Goal: Task Accomplishment & Management: Complete application form

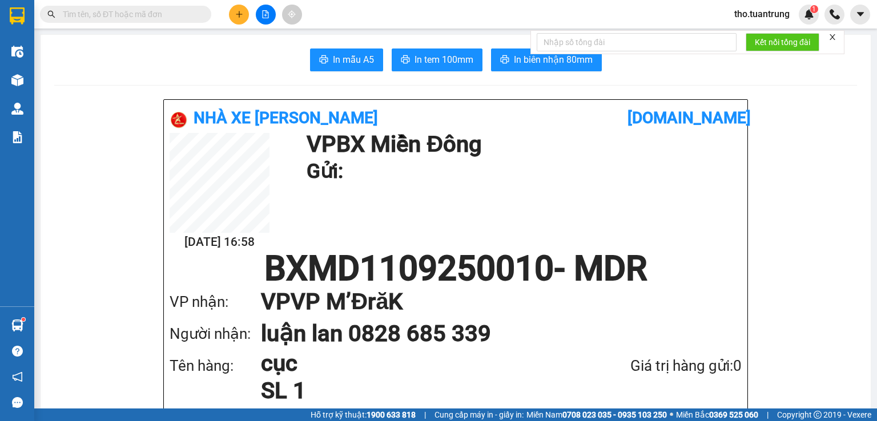
click at [226, 21] on div at bounding box center [266, 15] width 86 height 20
click at [232, 10] on button at bounding box center [239, 15] width 20 height 20
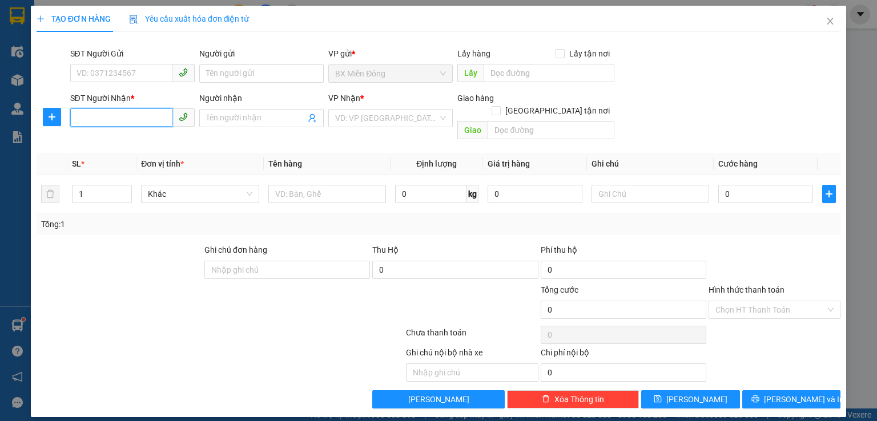
click at [110, 108] on input "SĐT Người Nhận *" at bounding box center [121, 117] width 102 height 18
click at [138, 138] on div "0828685339 - luận lan" at bounding box center [132, 141] width 111 height 13
type input "0828685339"
type input "luận lan"
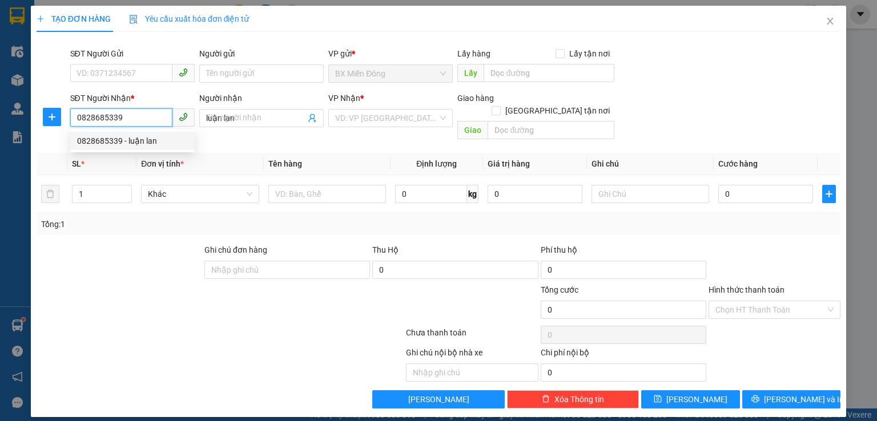
type input "50.000"
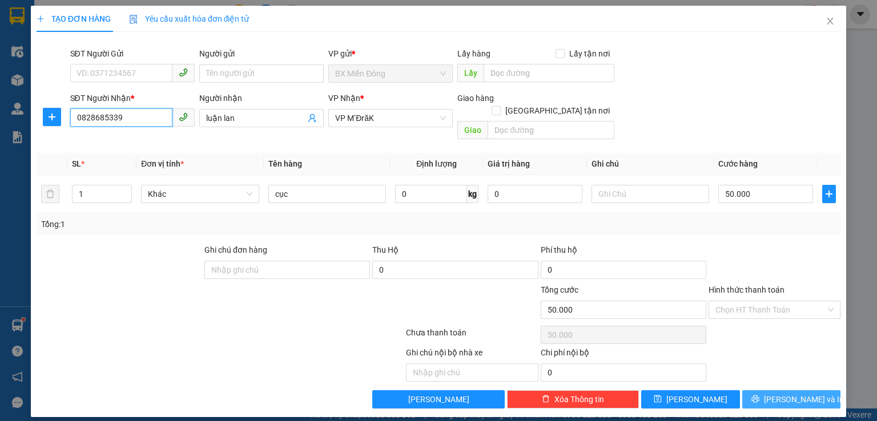
type input "0828685339"
click at [759, 395] on icon "printer" at bounding box center [755, 399] width 8 height 8
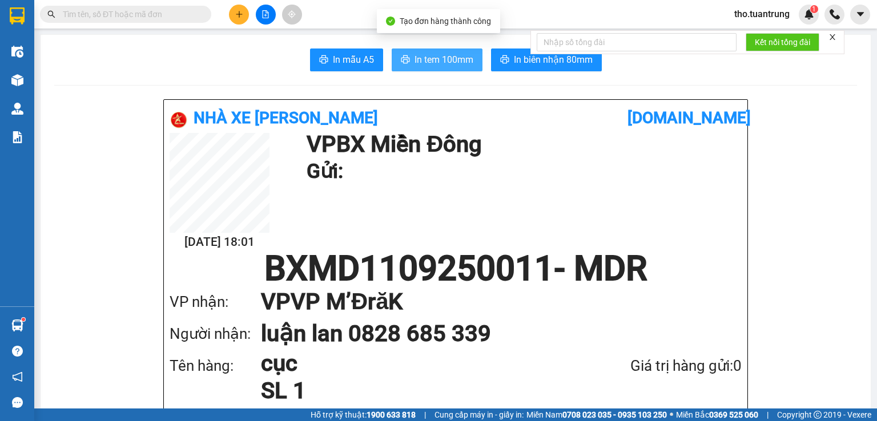
click at [449, 58] on span "In tem 100mm" at bounding box center [443, 60] width 59 height 14
click at [237, 10] on button at bounding box center [239, 15] width 20 height 20
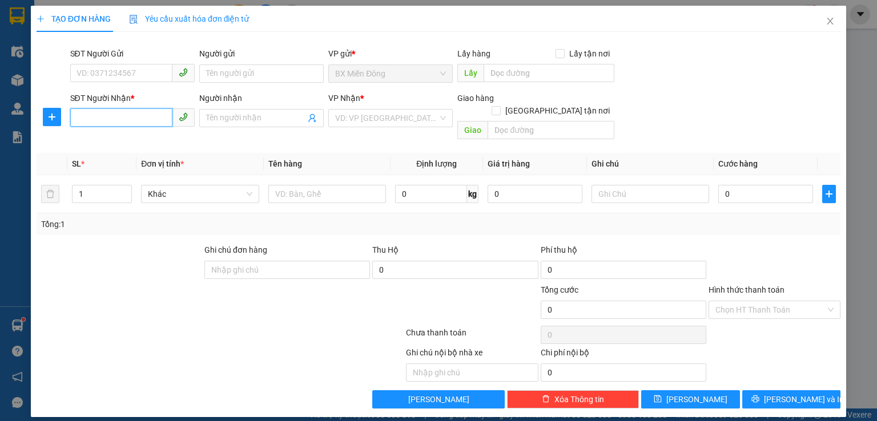
click at [158, 115] on input "SĐT Người Nhận *" at bounding box center [121, 117] width 102 height 18
click at [149, 139] on div "0988503881 - [PERSON_NAME]" at bounding box center [133, 141] width 112 height 13
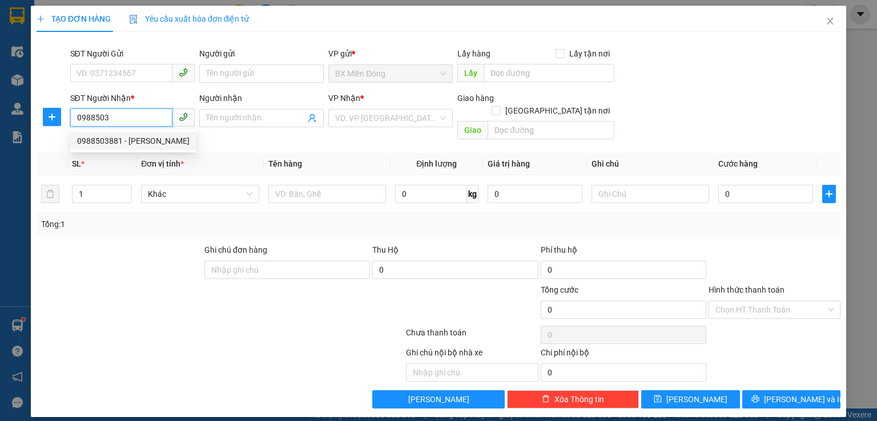
type input "0988503881"
type input "[PERSON_NAME]"
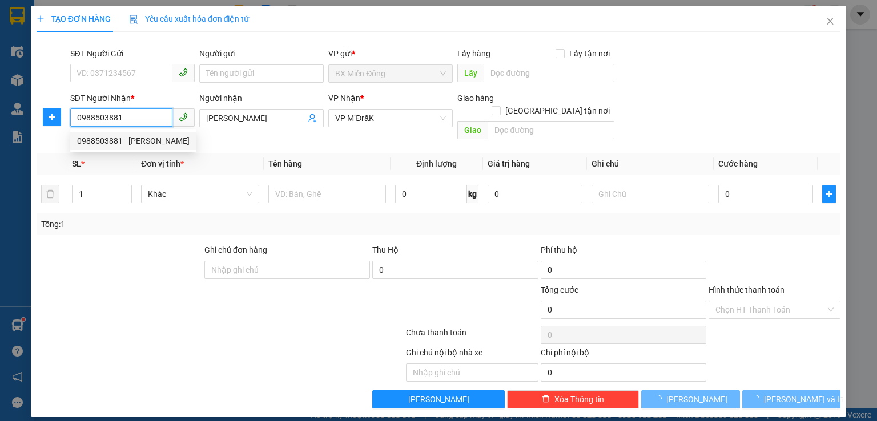
type input "50.000"
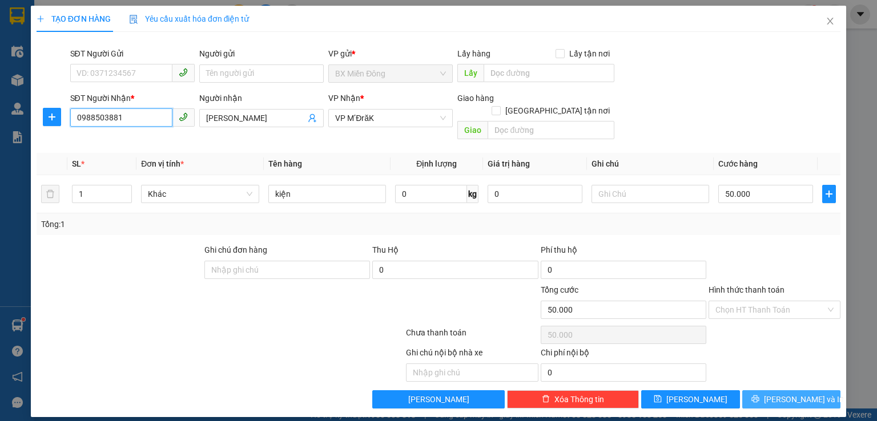
type input "0988503881"
click at [803, 393] on span "[PERSON_NAME] và In" at bounding box center [804, 399] width 80 height 13
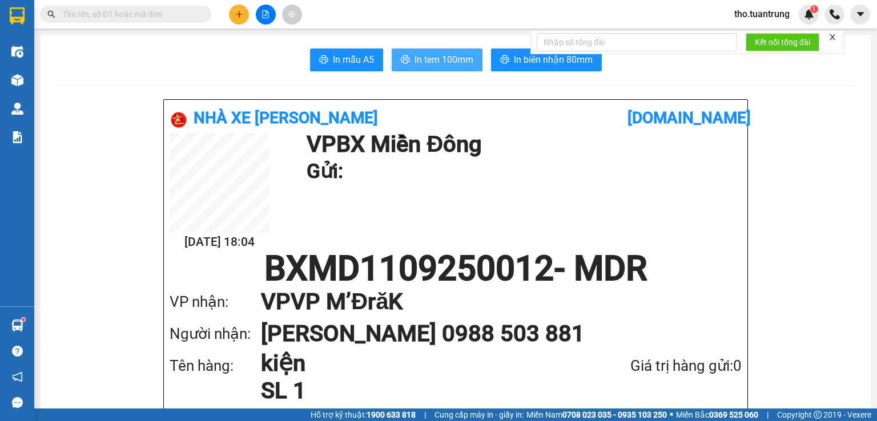
click at [437, 60] on span "In tem 100mm" at bounding box center [443, 60] width 59 height 14
click at [541, 67] on span "In biên nhận 80mm" at bounding box center [553, 60] width 79 height 14
click at [236, 14] on icon "plus" at bounding box center [239, 14] width 8 height 8
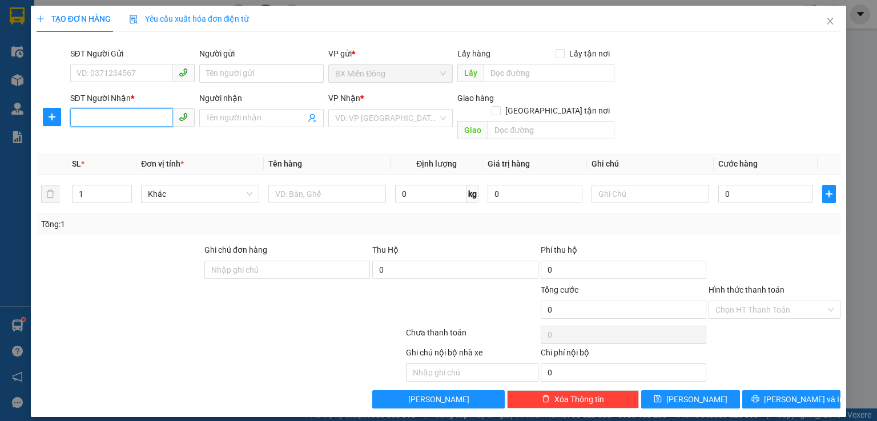
click at [118, 110] on input "SĐT Người Nhận *" at bounding box center [121, 117] width 102 height 18
click at [117, 110] on input "SĐT Người Nhận *" at bounding box center [121, 117] width 102 height 18
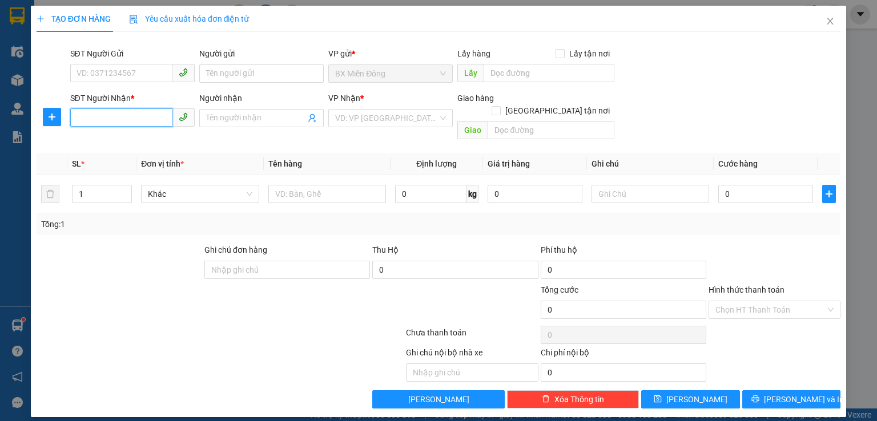
click at [117, 110] on input "SĐT Người Nhận *" at bounding box center [121, 117] width 102 height 18
click at [116, 110] on input "SĐT Người Nhận *" at bounding box center [121, 117] width 102 height 18
type input "0353723997"
click at [274, 123] on input "Người nhận" at bounding box center [255, 118] width 99 height 13
click at [274, 122] on input "Người nhận" at bounding box center [255, 118] width 99 height 13
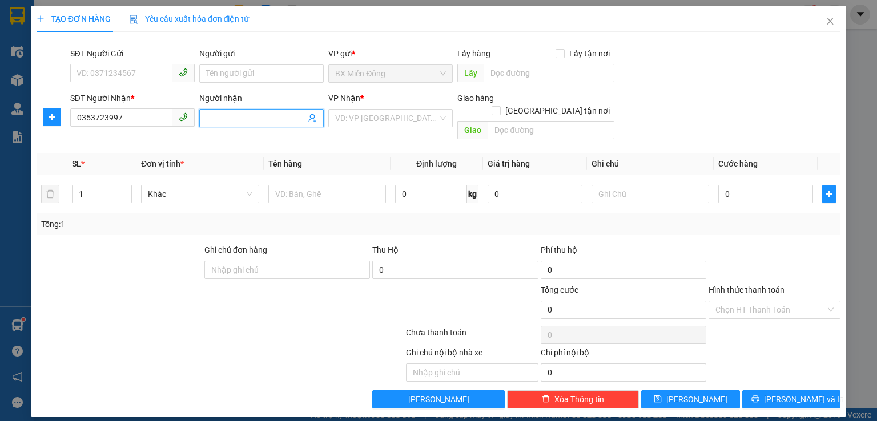
click at [272, 122] on input "Người nhận" at bounding box center [255, 118] width 99 height 13
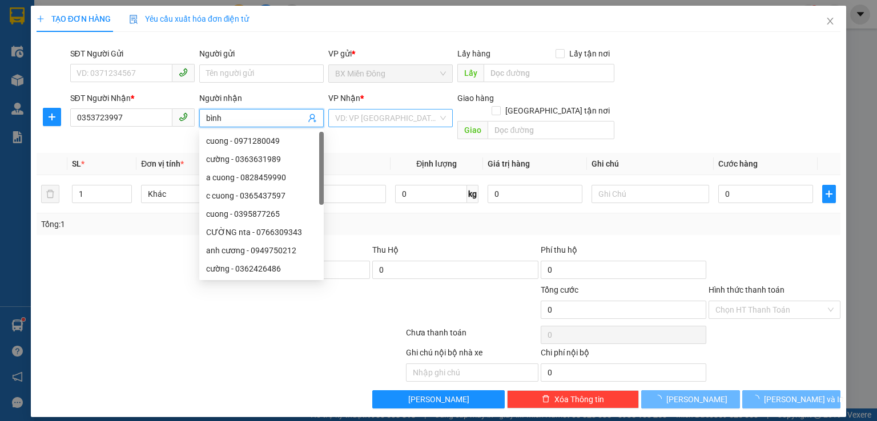
type input "bình"
click at [410, 116] on input "search" at bounding box center [386, 118] width 103 height 17
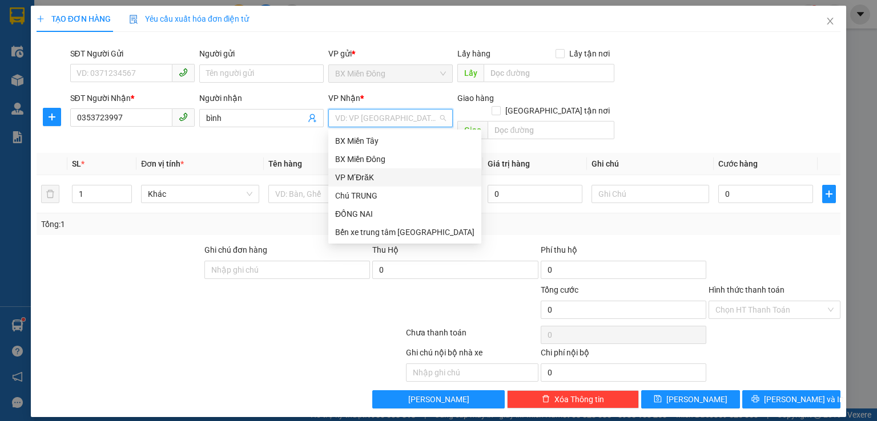
click at [379, 174] on div "VP M’ĐrăK" at bounding box center [404, 177] width 139 height 13
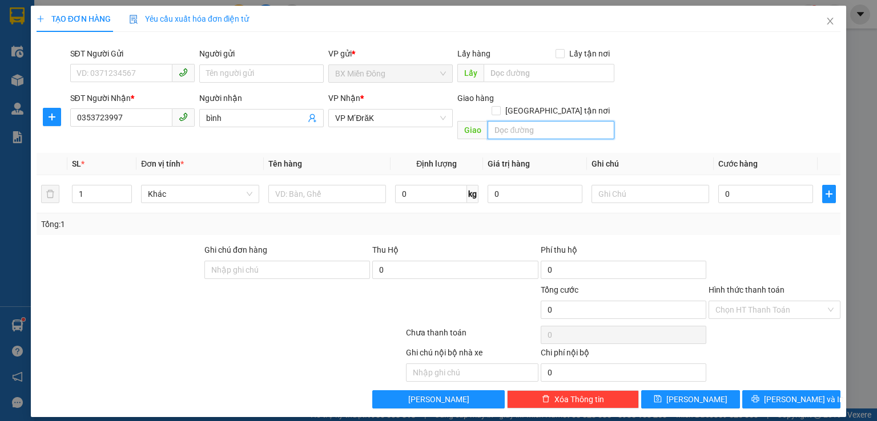
click at [514, 121] on input "text" at bounding box center [550, 130] width 127 height 18
type input "km 72"
drag, startPoint x: 319, startPoint y: 167, endPoint x: 312, endPoint y: 184, distance: 18.4
click at [315, 175] on td at bounding box center [327, 194] width 127 height 38
click at [312, 185] on input "text" at bounding box center [327, 194] width 118 height 18
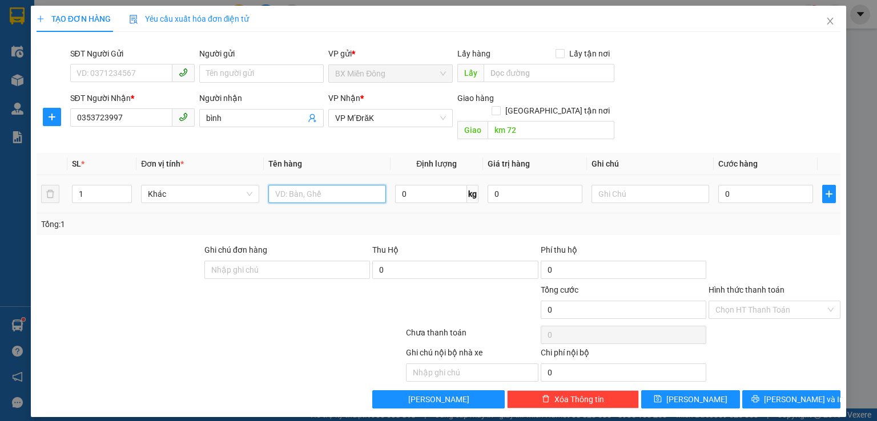
click at [312, 185] on input "text" at bounding box center [327, 194] width 118 height 18
type input "giấy tờ"
click at [743, 185] on input "0" at bounding box center [765, 194] width 95 height 18
type input "3"
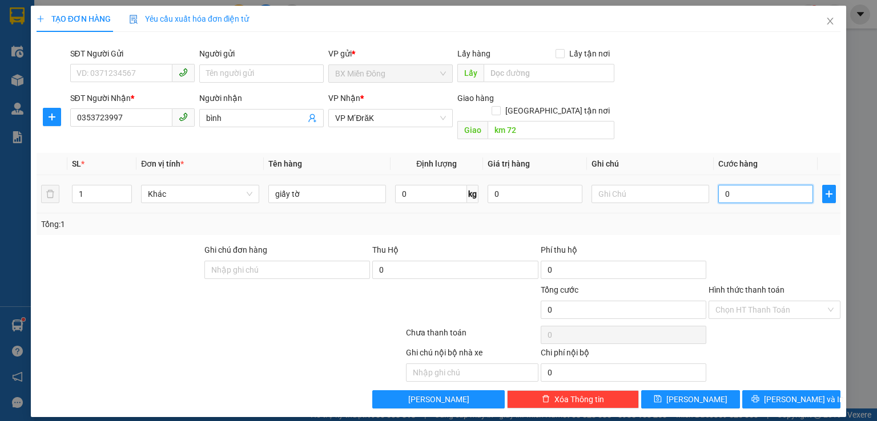
type input "3"
type input "30"
type input "300"
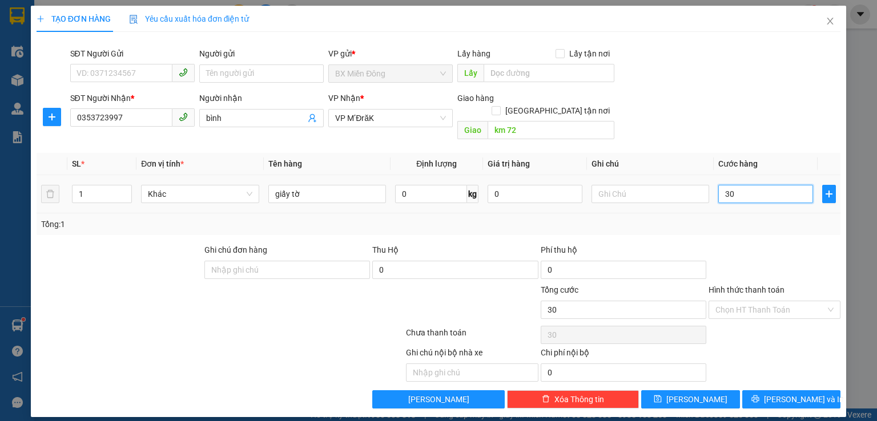
type input "300"
type input "3.000"
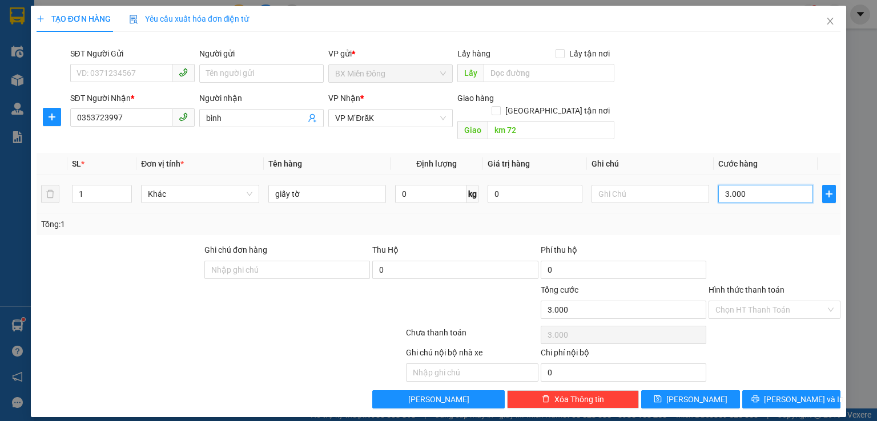
type input "30.000"
click at [777, 390] on button "[PERSON_NAME] và In" at bounding box center [791, 399] width 99 height 18
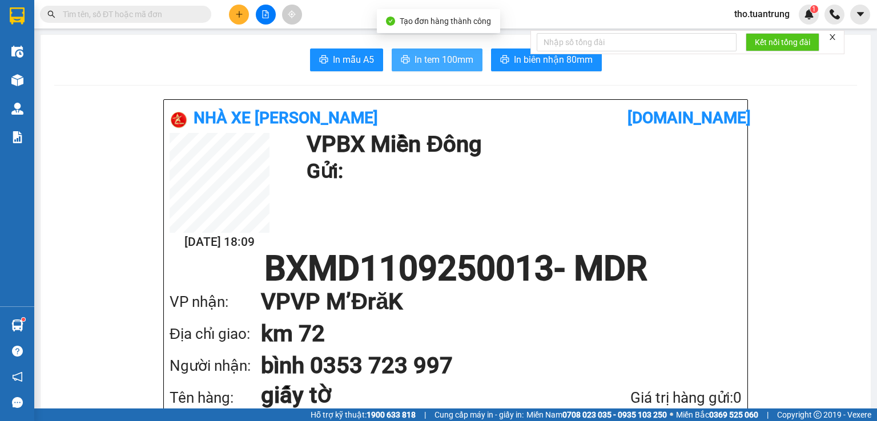
click at [445, 63] on span "In tem 100mm" at bounding box center [443, 60] width 59 height 14
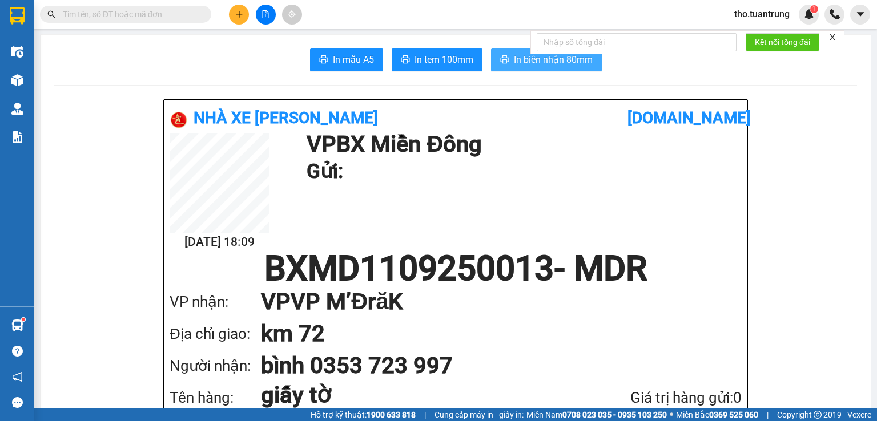
click at [518, 64] on span "In biên nhận 80mm" at bounding box center [553, 60] width 79 height 14
click at [242, 13] on icon "plus" at bounding box center [239, 14] width 8 height 8
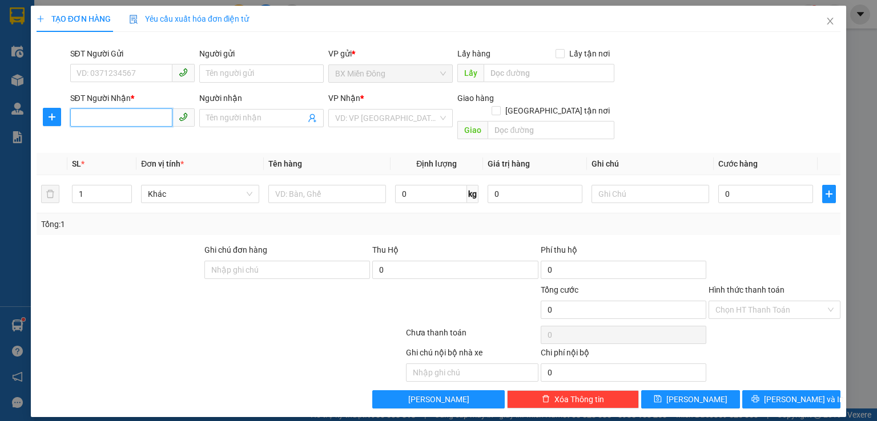
click at [110, 118] on input "SĐT Người Nhận *" at bounding box center [121, 117] width 102 height 18
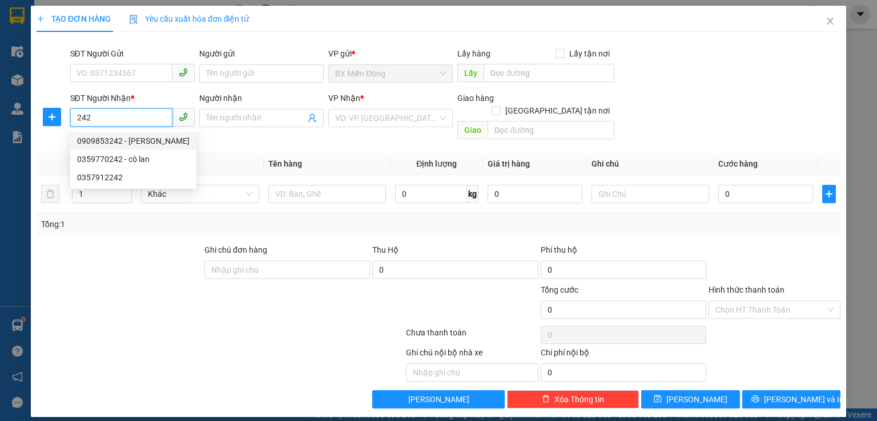
click at [155, 138] on div "0909853242 - [PERSON_NAME]" at bounding box center [133, 141] width 112 height 13
type input "0909853242"
type input "[PERSON_NAME]"
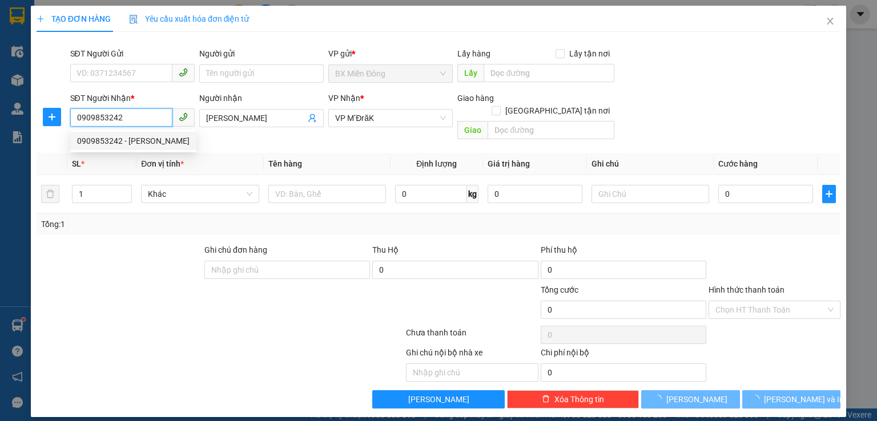
type input "50.000"
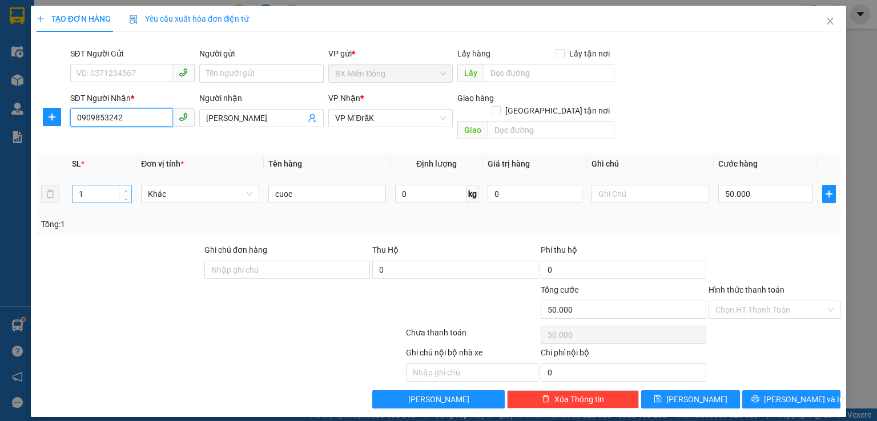
type input "0909853242"
click at [124, 190] on icon "up" at bounding box center [126, 192] width 4 height 4
type input "3"
click at [124, 190] on icon "up" at bounding box center [126, 192] width 4 height 4
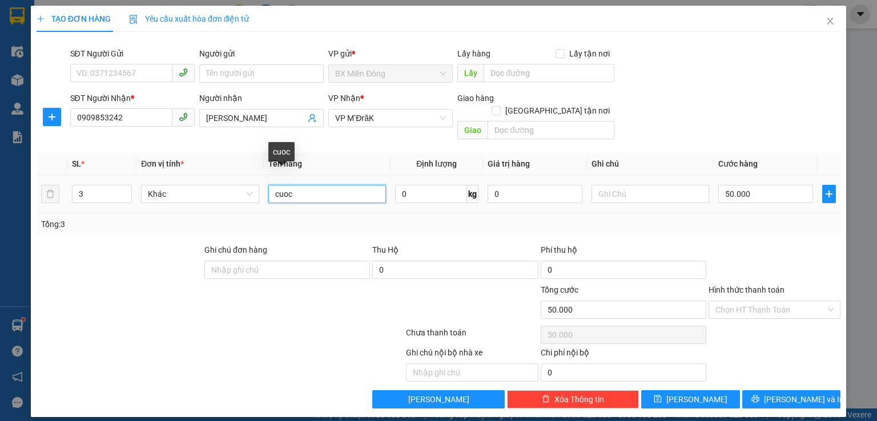
click at [328, 185] on input "cuoc" at bounding box center [327, 194] width 118 height 18
type input "c"
type input "kien"
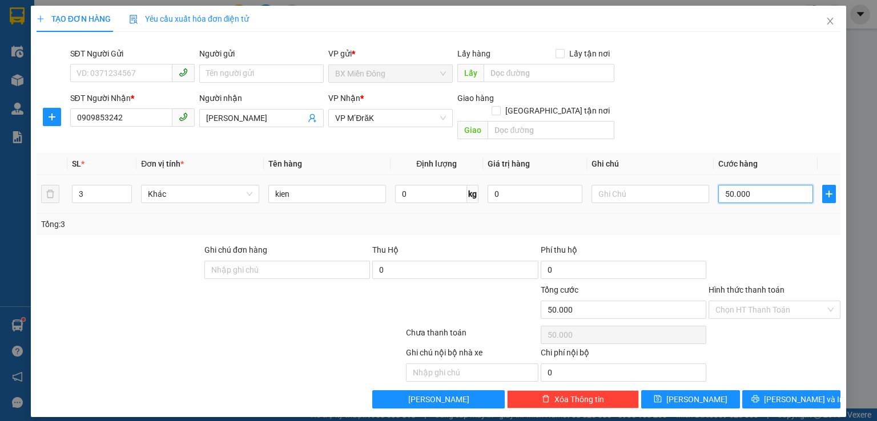
click at [776, 185] on input "50.000" at bounding box center [765, 194] width 95 height 18
type input "1"
type input "15"
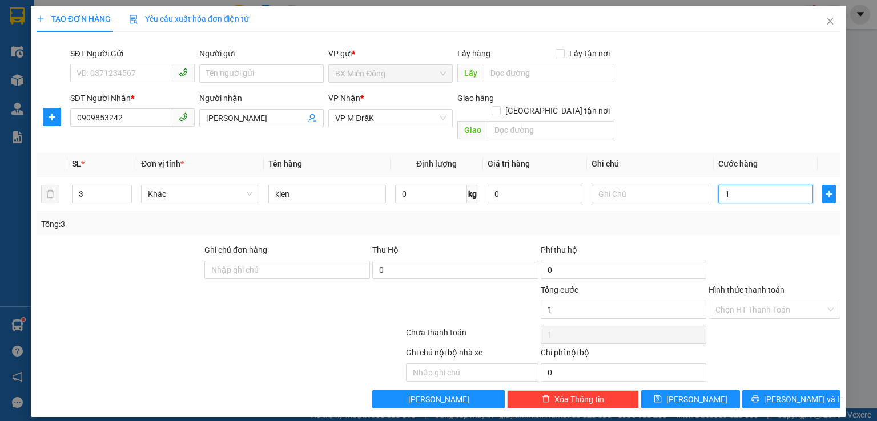
type input "15"
type input "150"
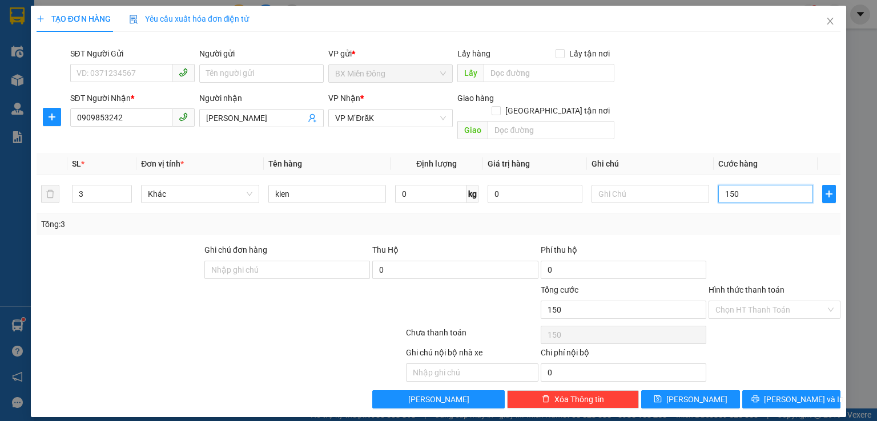
type input "1.500"
type input "15.000"
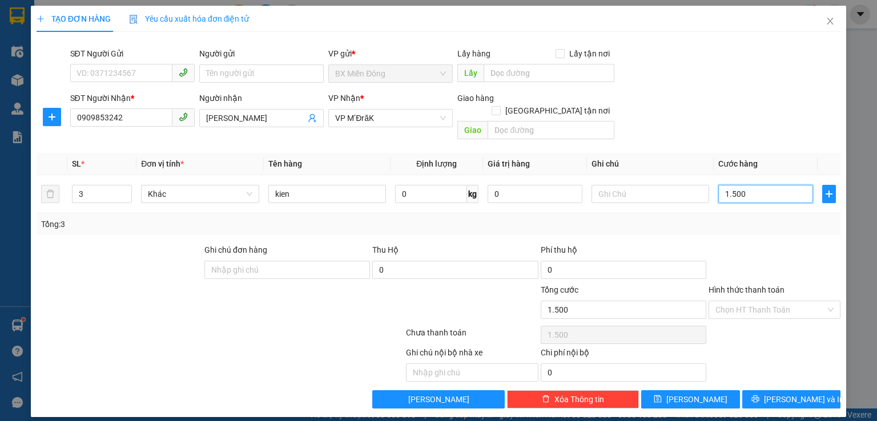
type input "15.000"
type input "150.000"
click at [797, 393] on span "[PERSON_NAME] và In" at bounding box center [804, 399] width 80 height 13
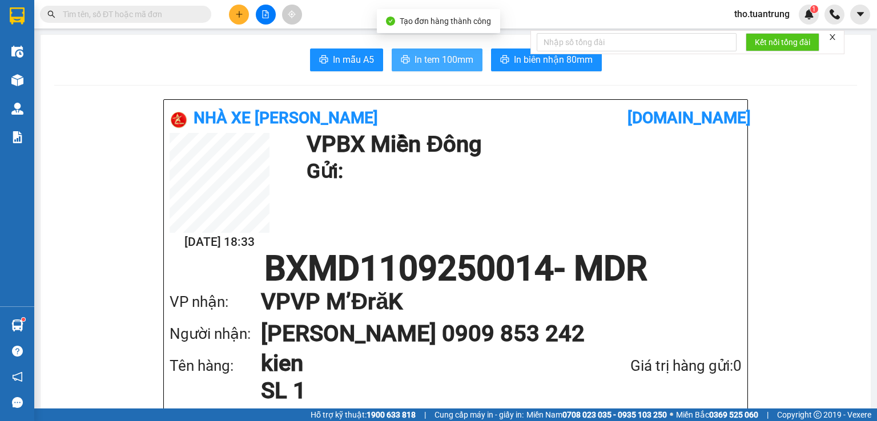
click at [452, 63] on span "In tem 100mm" at bounding box center [443, 60] width 59 height 14
